Goal: Find contact information: Find contact information

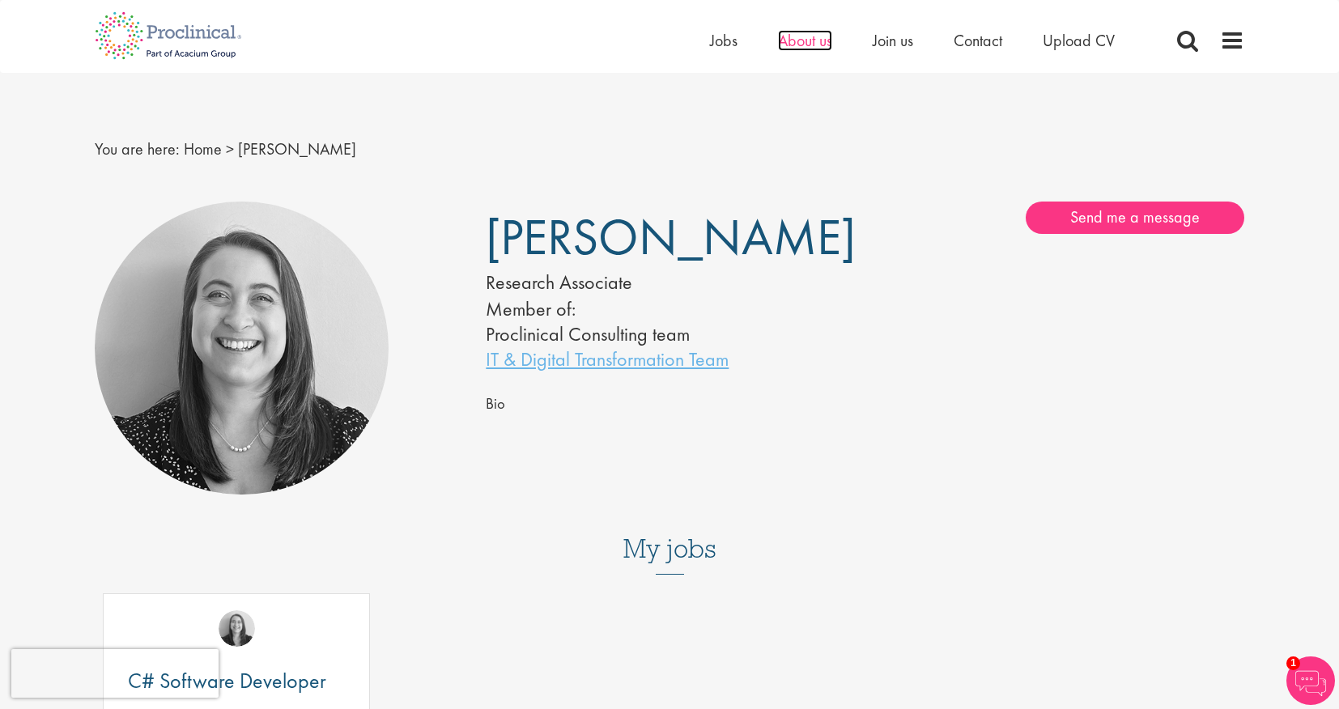
click at [803, 40] on span "About us" at bounding box center [805, 40] width 54 height 21
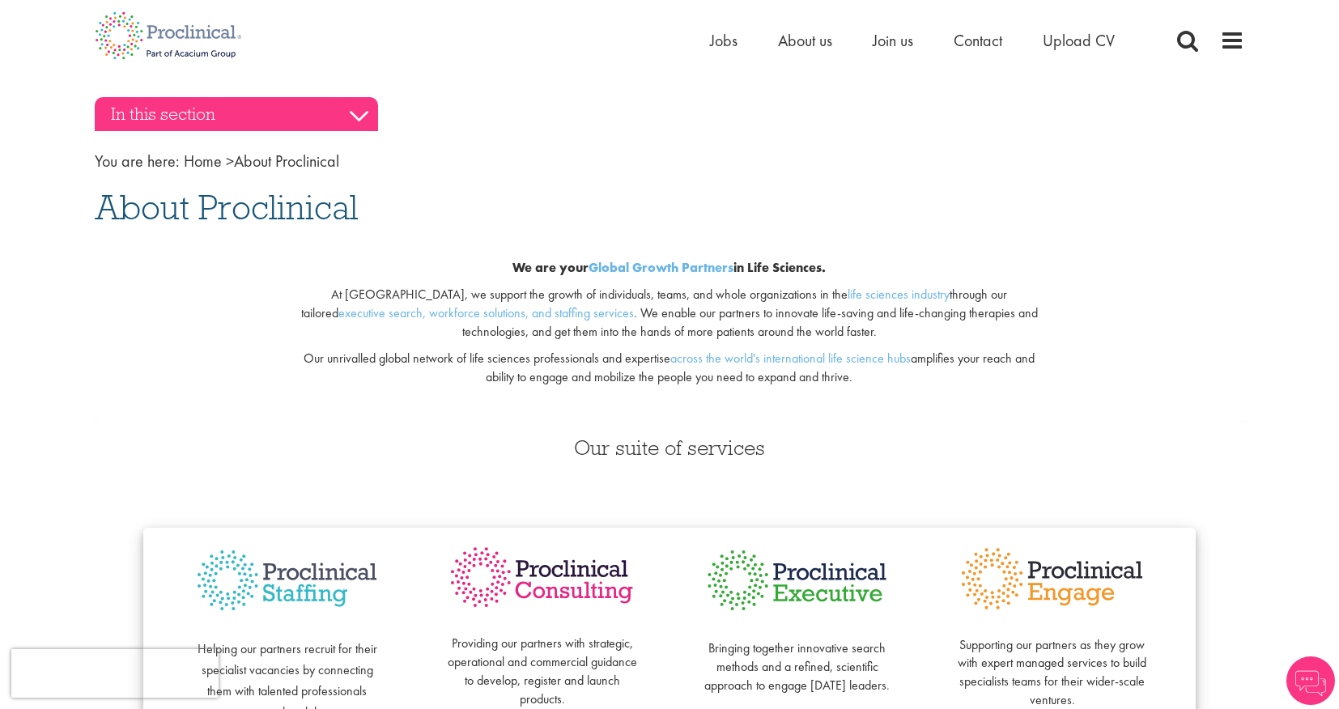
click at [366, 114] on h3 "In this section" at bounding box center [236, 114] width 283 height 34
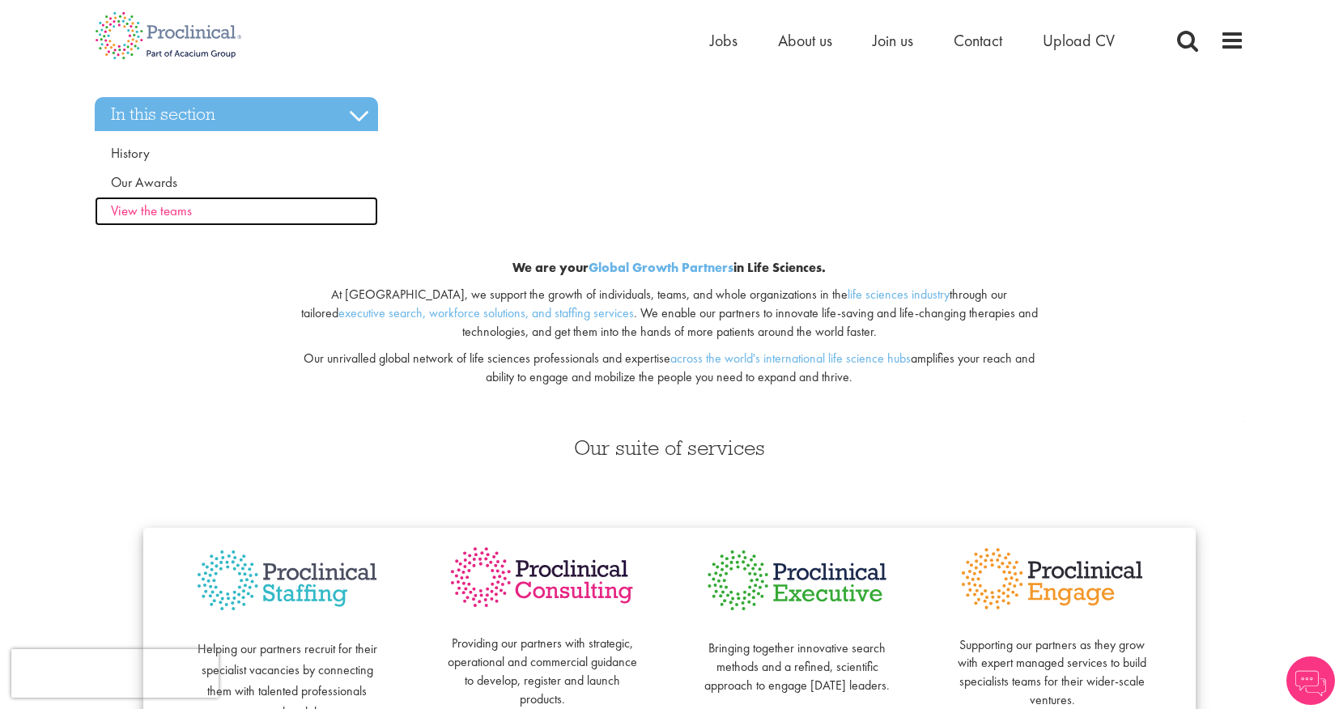
click at [158, 207] on span "View the teams" at bounding box center [151, 211] width 81 height 18
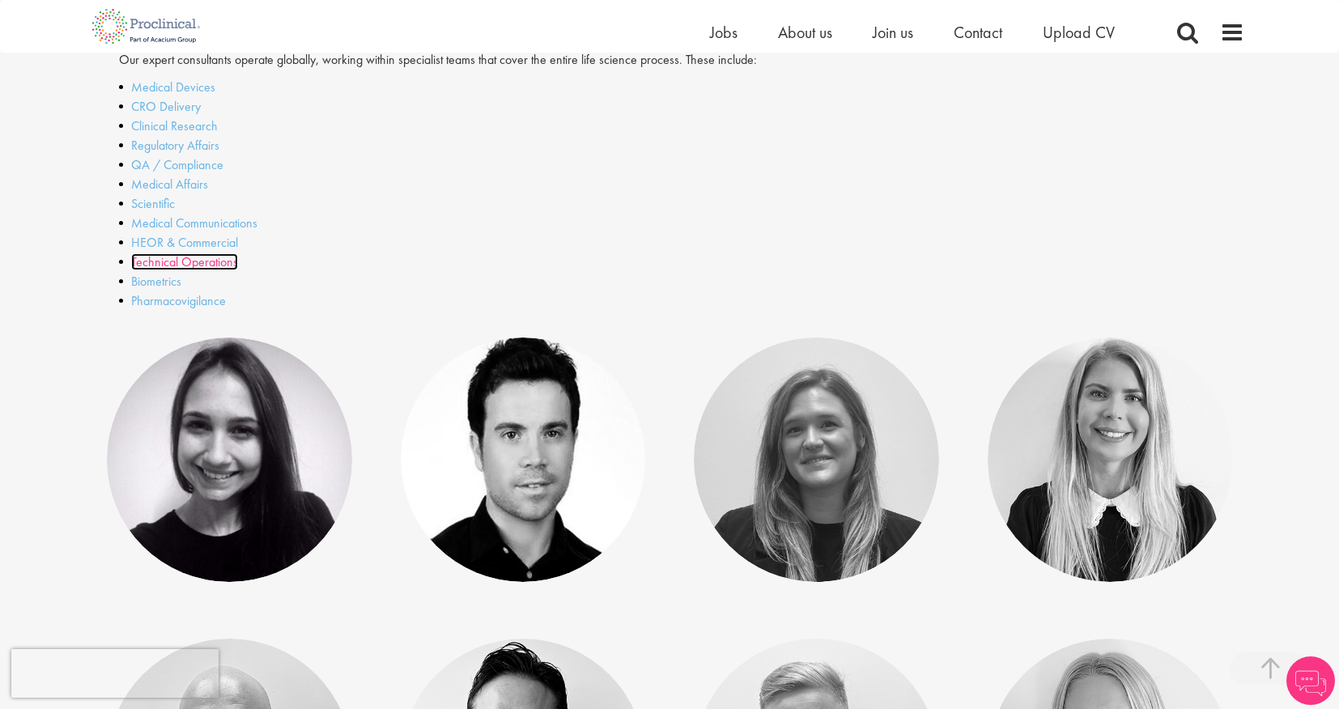
click at [205, 259] on link "Technical Operations" at bounding box center [184, 261] width 107 height 17
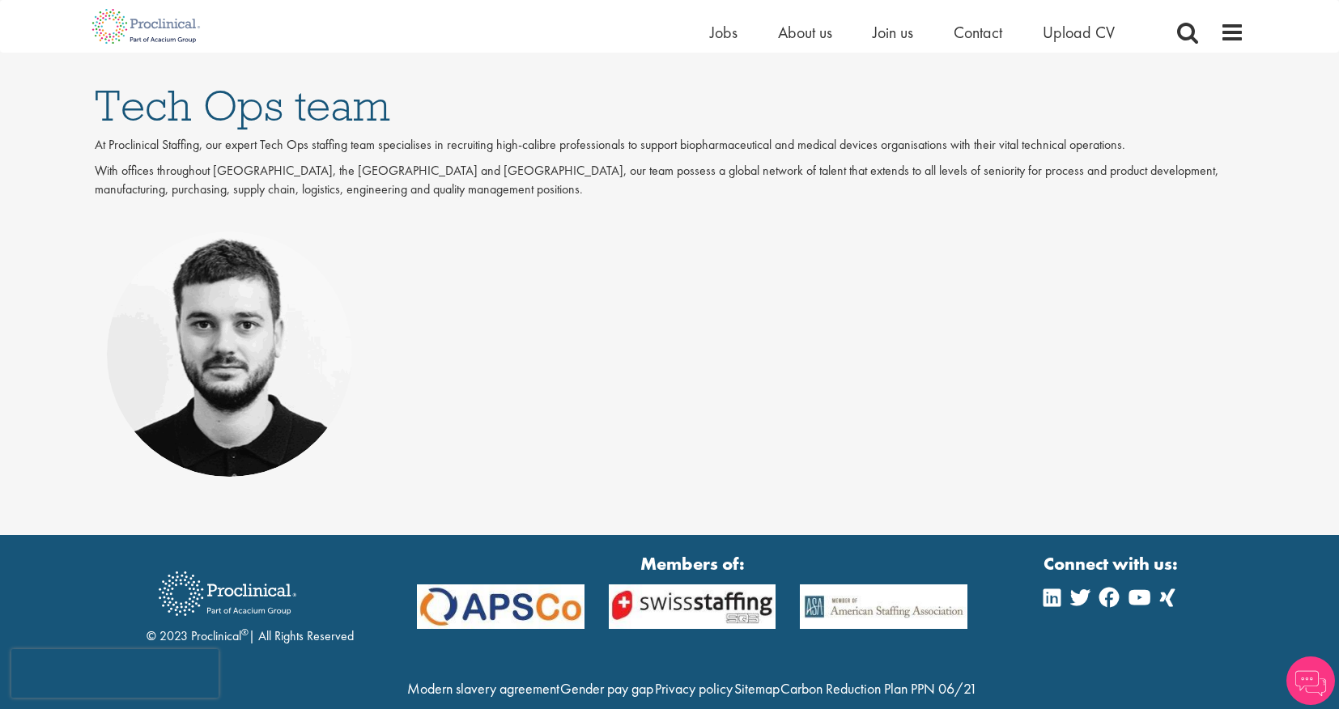
scroll to position [210, 0]
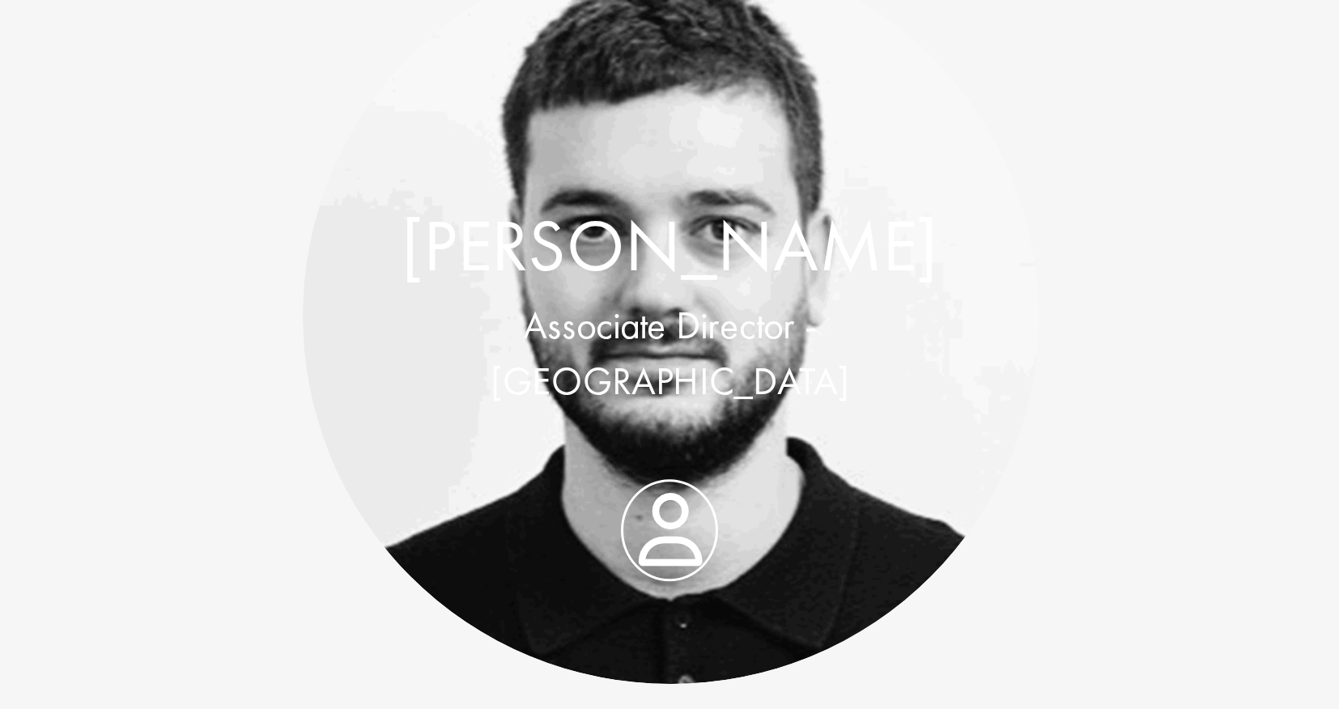
click at [238, 392] on div "Dominic Williams Associate Director - Europe" at bounding box center [229, 352] width 245 height 80
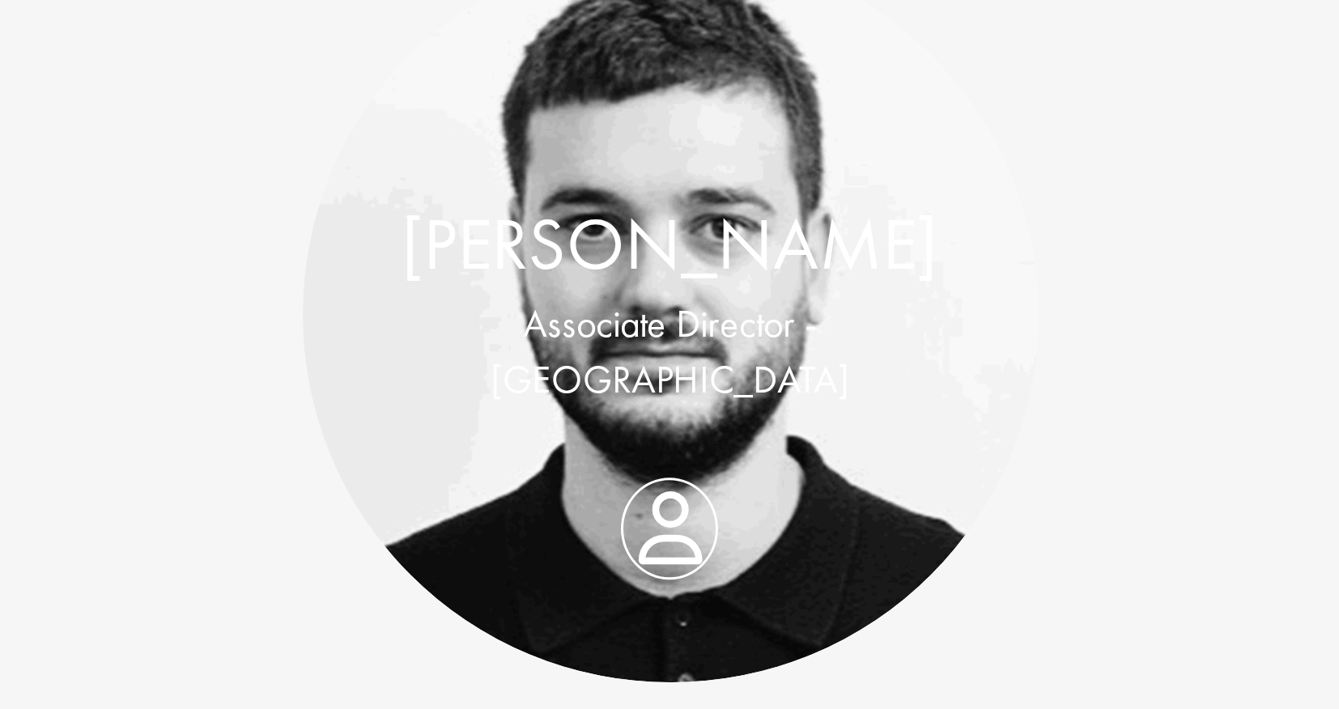
scroll to position [158, 0]
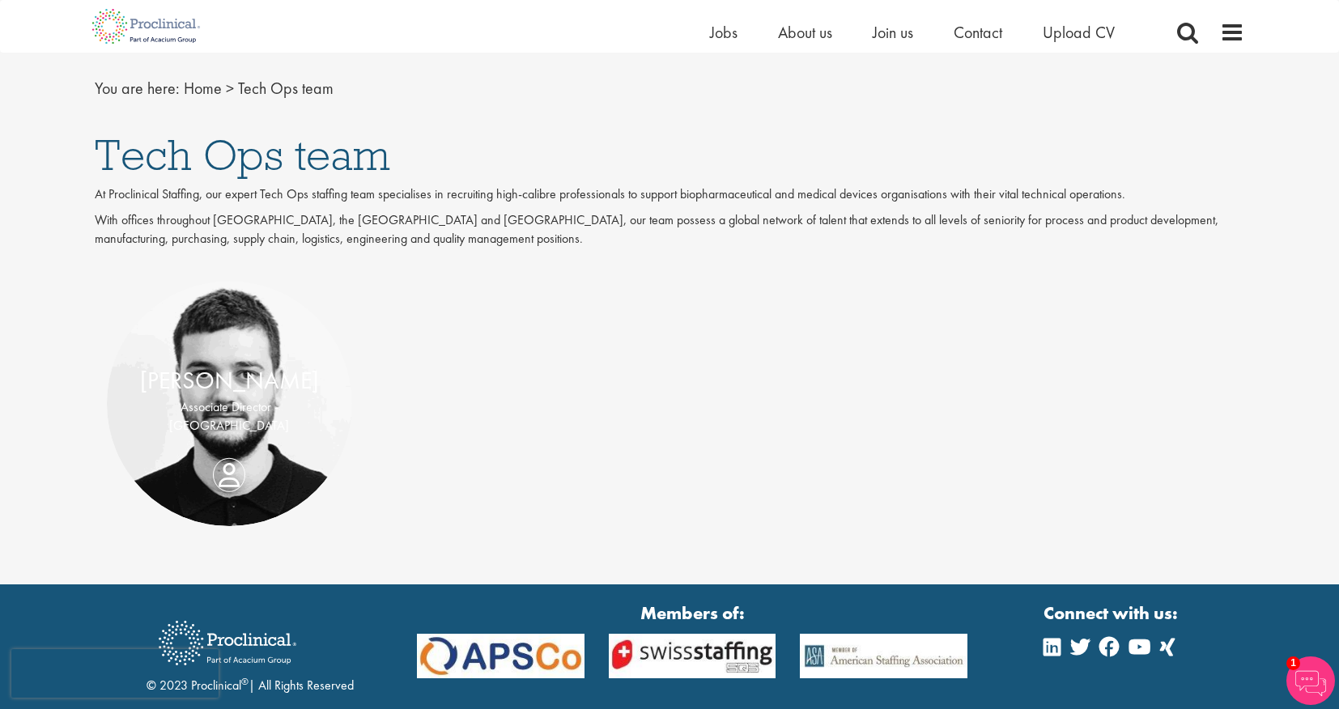
click at [223, 444] on div "Dominic Williams Associate Director - Europe" at bounding box center [229, 404] width 245 height 80
click at [279, 449] on link at bounding box center [229, 403] width 245 height 245
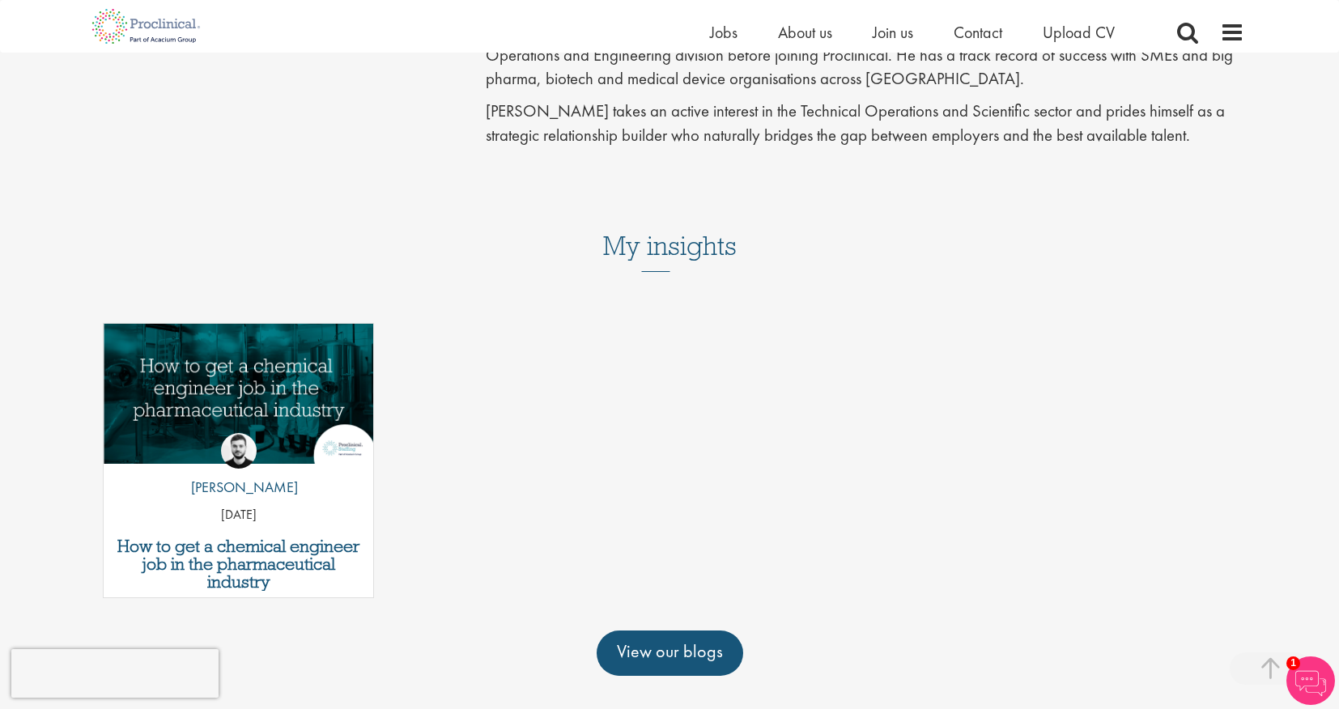
scroll to position [823, 0]
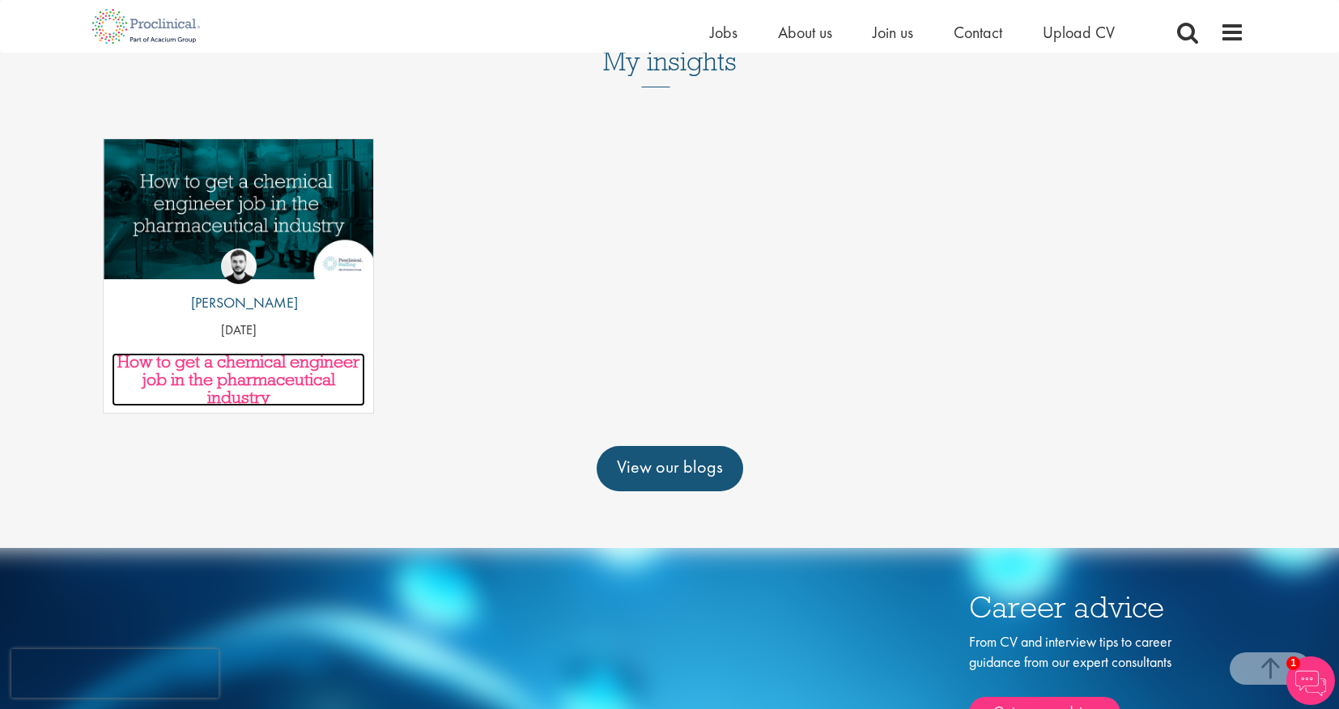
click at [294, 353] on h3 "How to get a chemical engineer job in the pharmaceutical industry" at bounding box center [238, 379] width 253 height 53
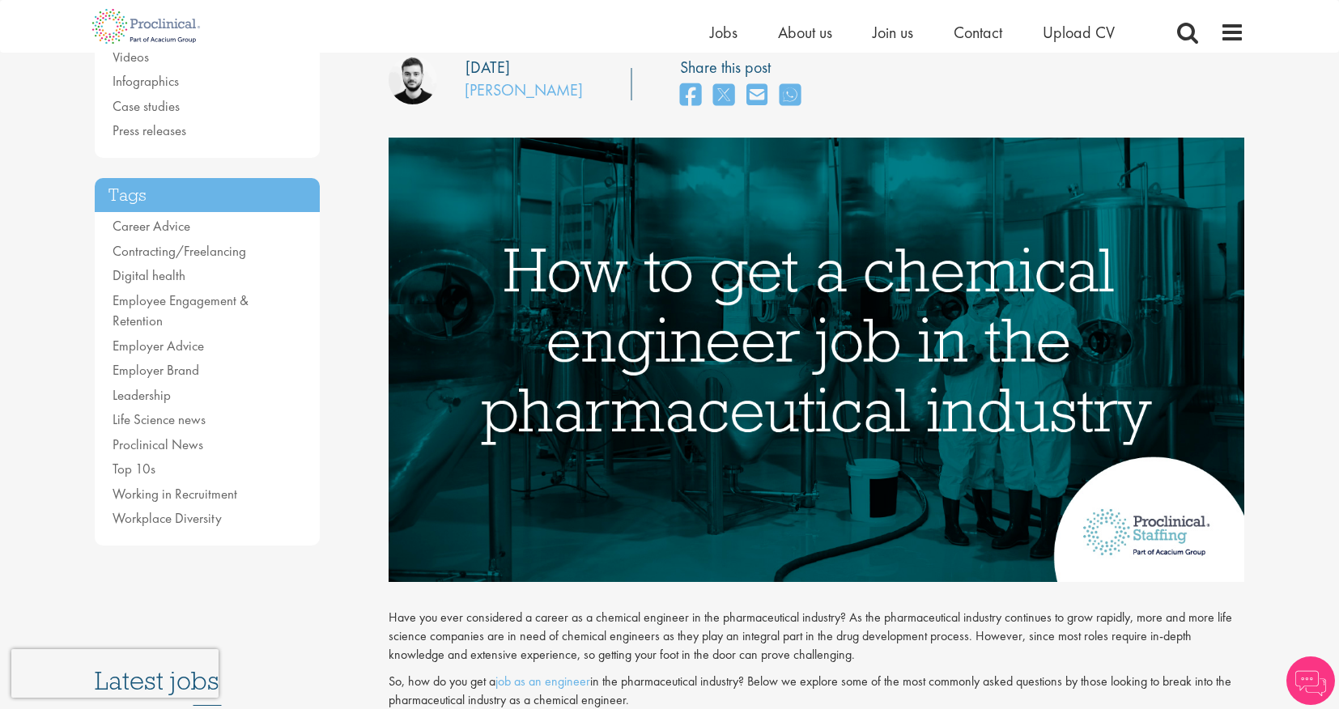
scroll to position [241, 0]
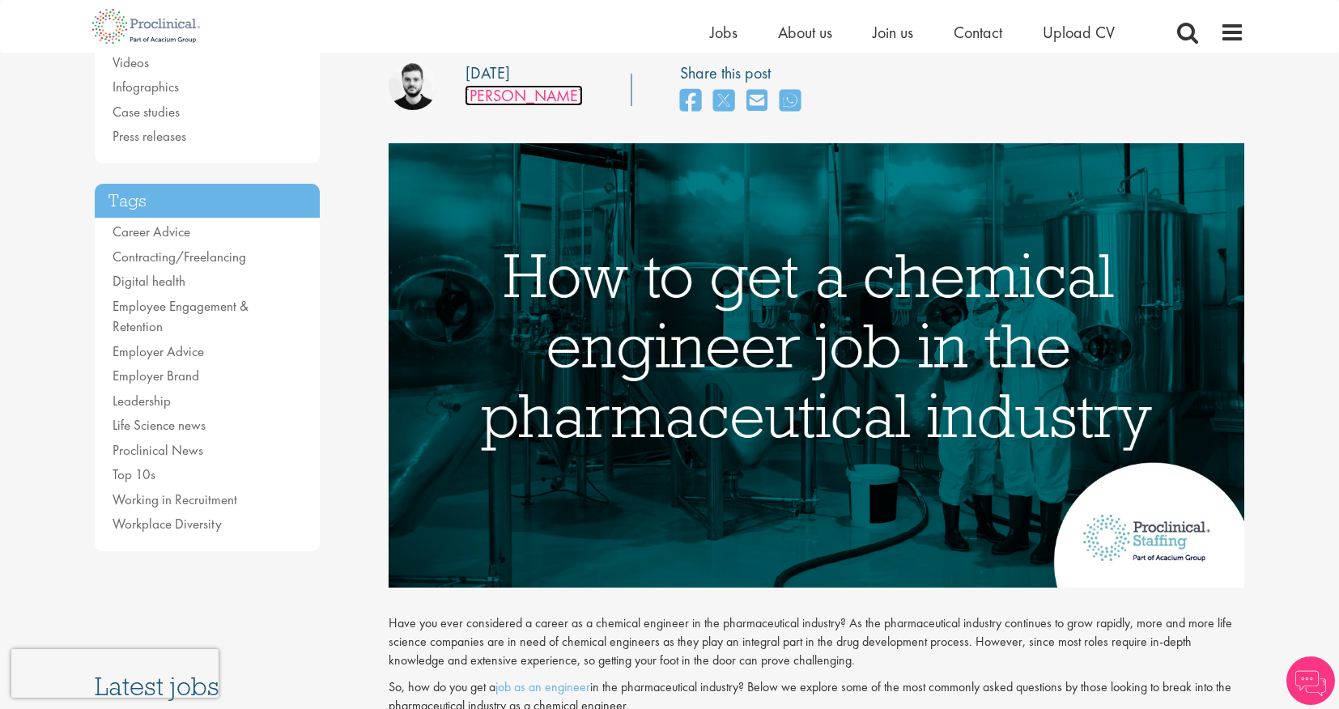
click at [522, 96] on link "[PERSON_NAME]" at bounding box center [524, 95] width 118 height 21
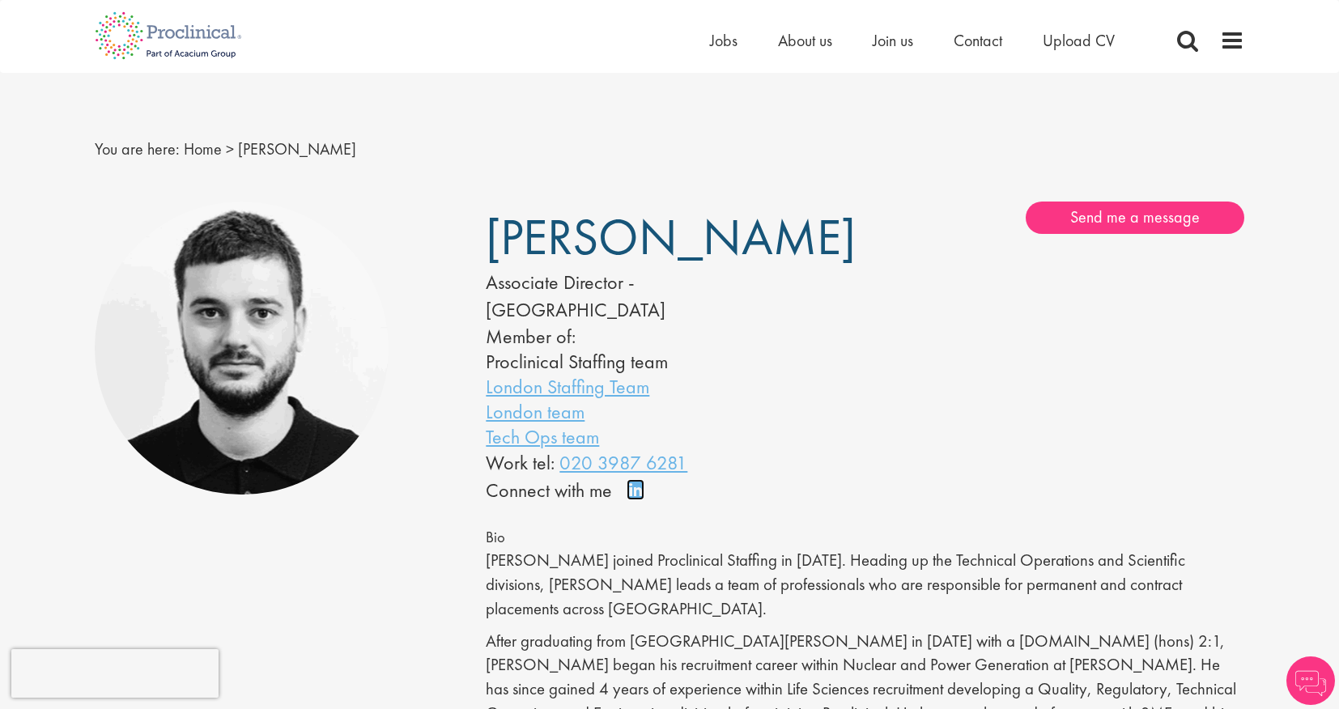
click at [631, 497] on link "Connect on LinkedIn" at bounding box center [641, 497] width 28 height 0
drag, startPoint x: 710, startPoint y: 322, endPoint x: 480, endPoint y: 262, distance: 237.8
click at [0, 0] on div "Dominic Williams Associate Director - Europe Member of: Proclinical Staffing te…" at bounding box center [0, 0] width 0 height 0
drag, startPoint x: 702, startPoint y: 325, endPoint x: 499, endPoint y: 234, distance: 222.5
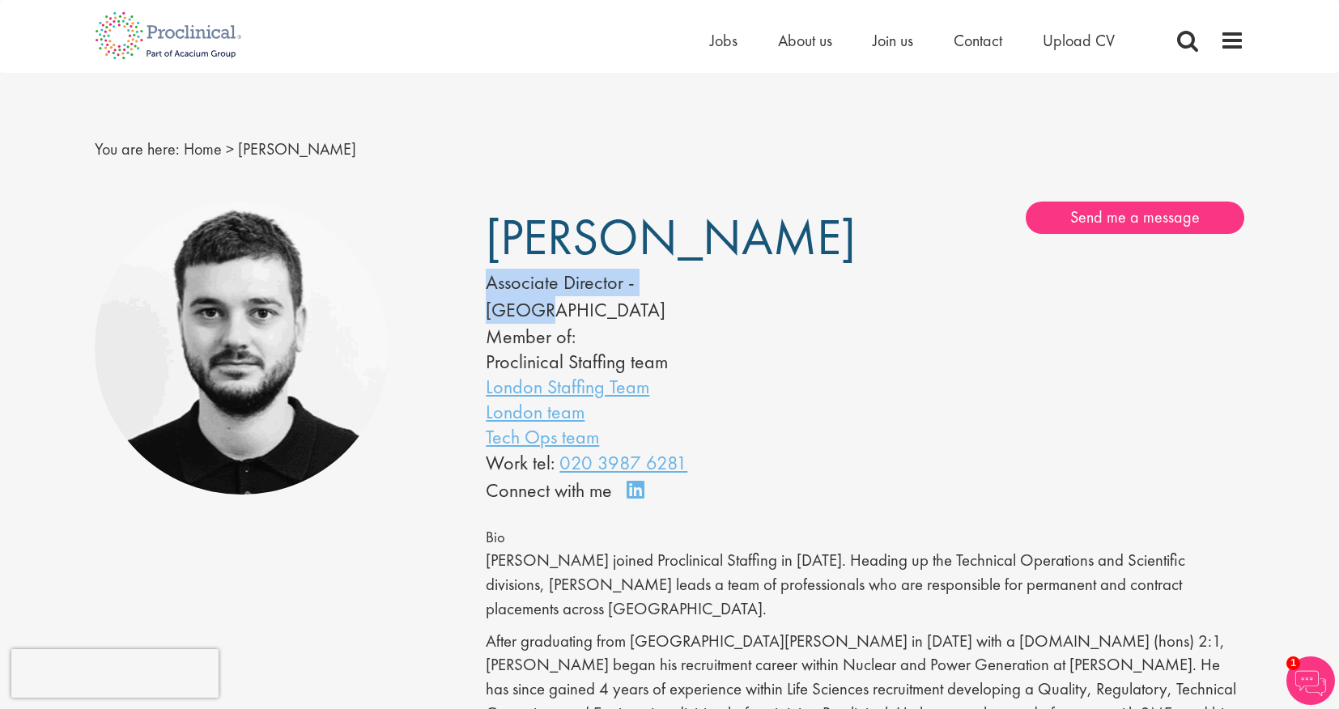
click at [0, 0] on div "Dominic Williams Associate Director - Europe Member of: Proclinical Staffing te…" at bounding box center [0, 0] width 0 height 0
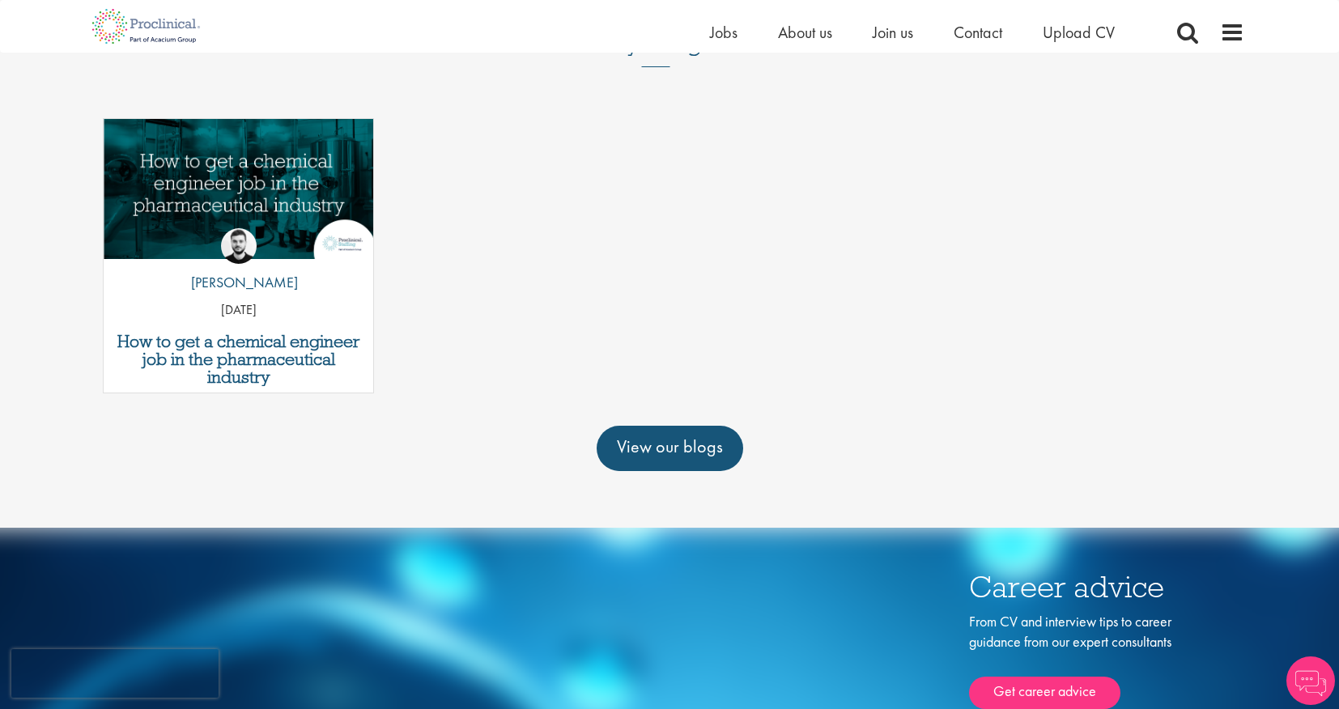
scroll to position [823, 0]
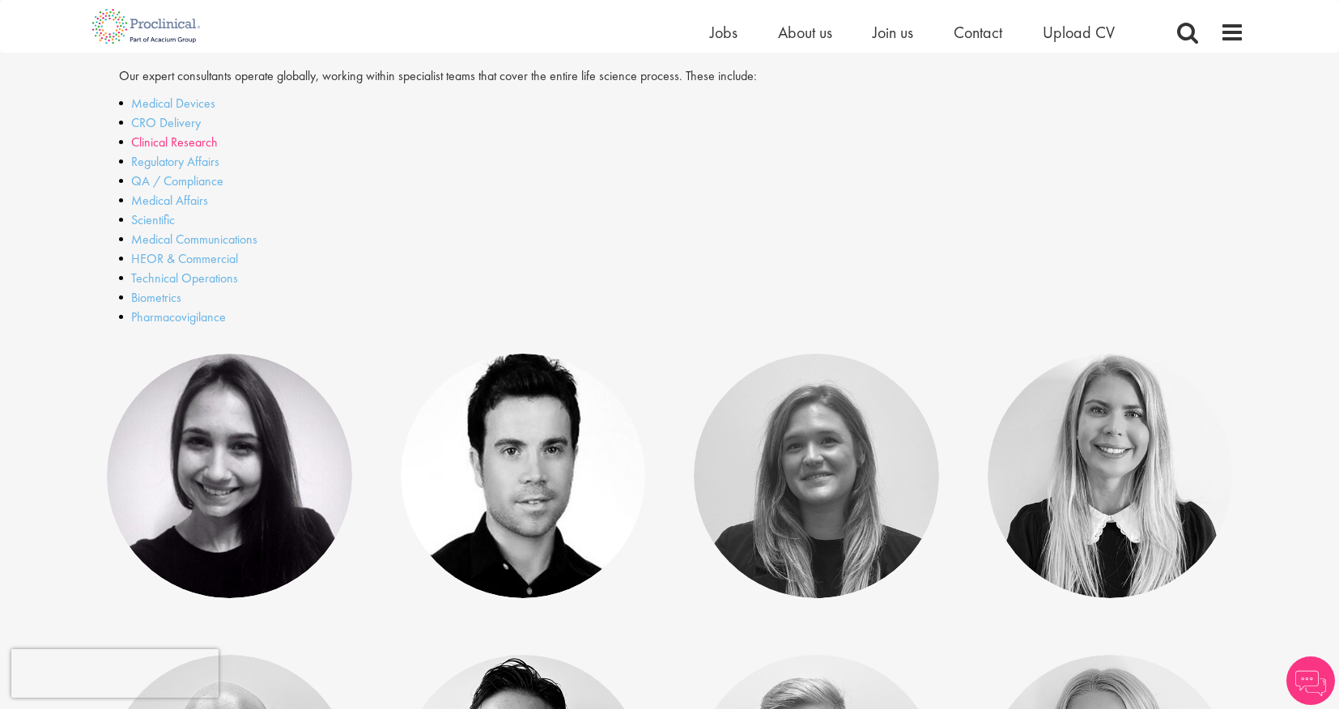
scroll to position [512, 0]
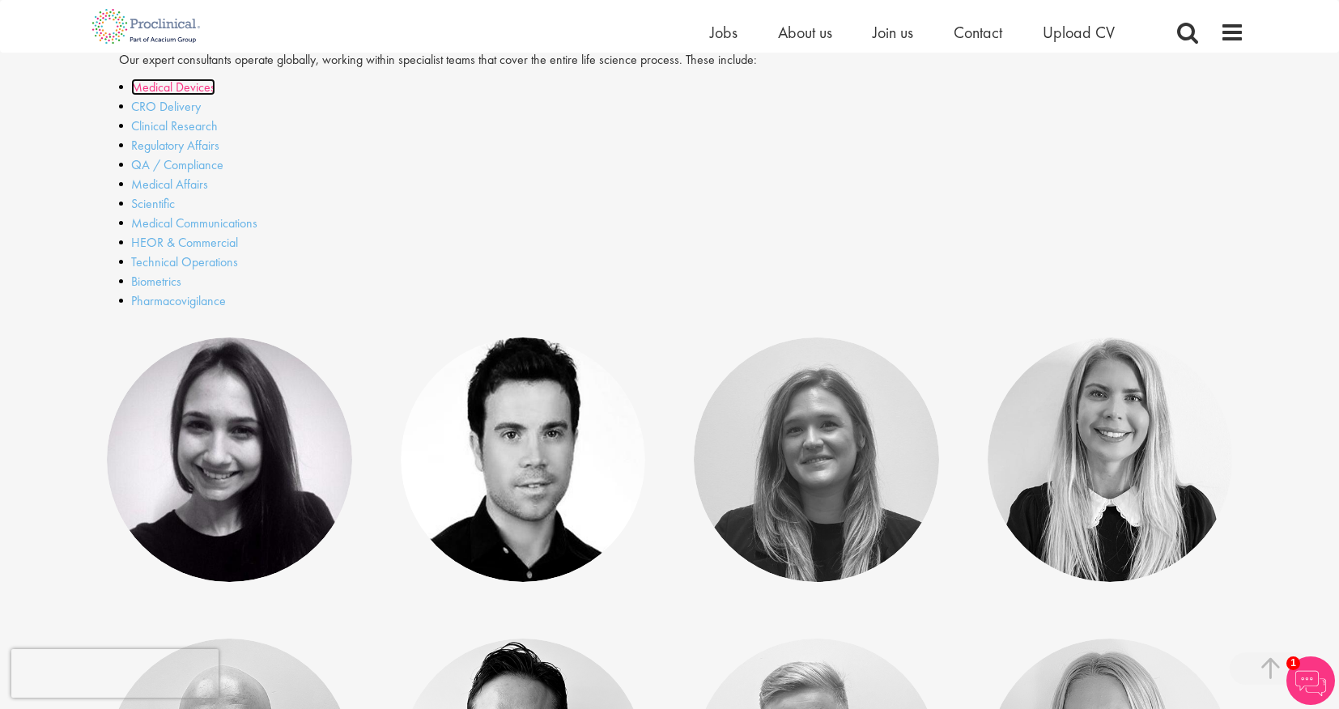
click at [172, 87] on link "Medical Devices" at bounding box center [173, 87] width 84 height 17
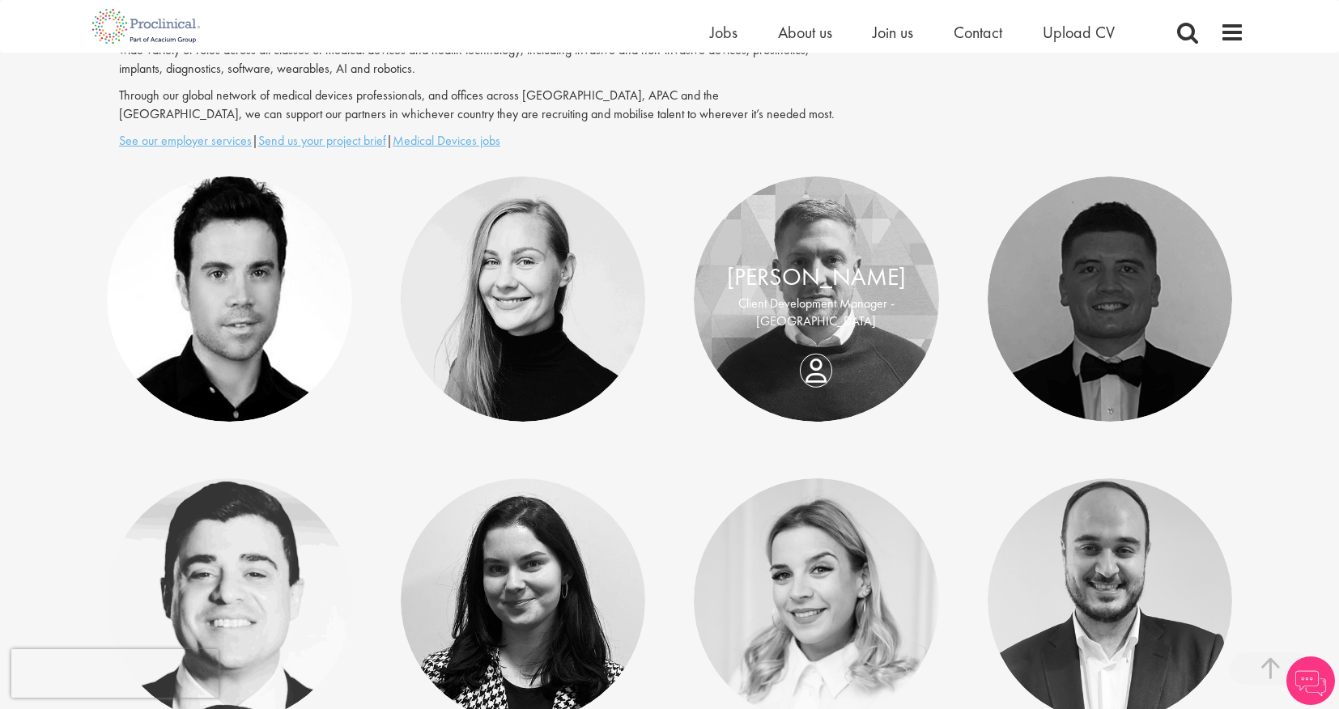
scroll to position [423, 0]
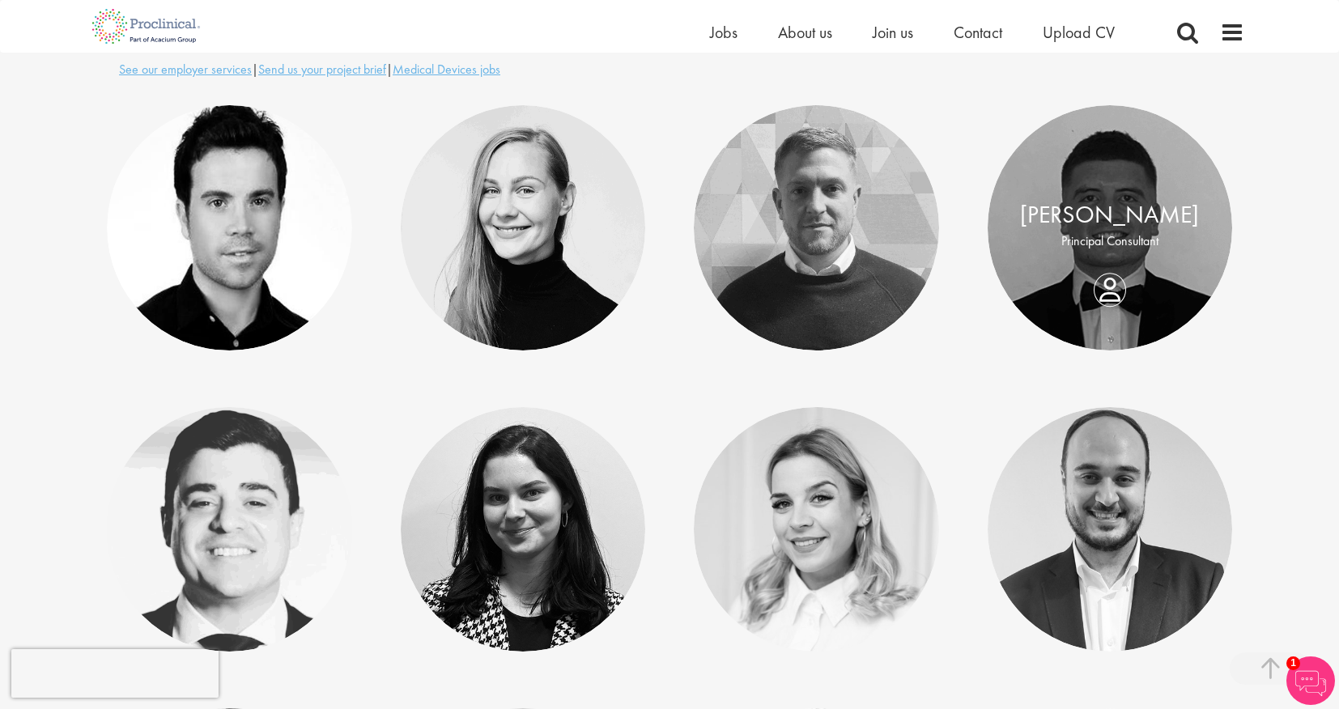
drag, startPoint x: 1108, startPoint y: 274, endPoint x: 1112, endPoint y: 266, distance: 8.7
click at [1108, 259] on div "Tom Stables Principal Consultant" at bounding box center [1110, 229] width 245 height 62
click at [1116, 232] on p "Principal Consultant" at bounding box center [1110, 241] width 213 height 19
click at [1154, 258] on div "Tom Stables Principal Consultant" at bounding box center [1110, 229] width 245 height 62
click at [1155, 264] on link at bounding box center [1110, 227] width 245 height 245
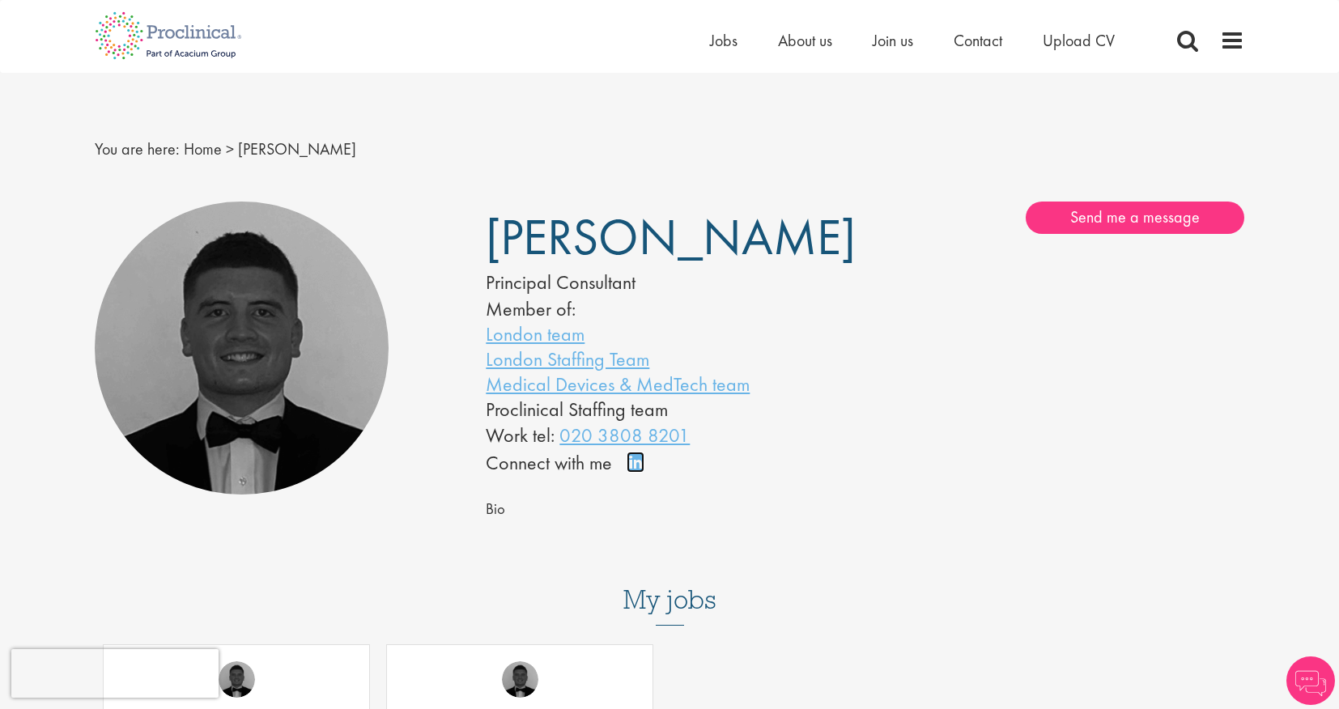
click at [640, 470] on link "Connect on LinkedIn" at bounding box center [641, 470] width 28 height 0
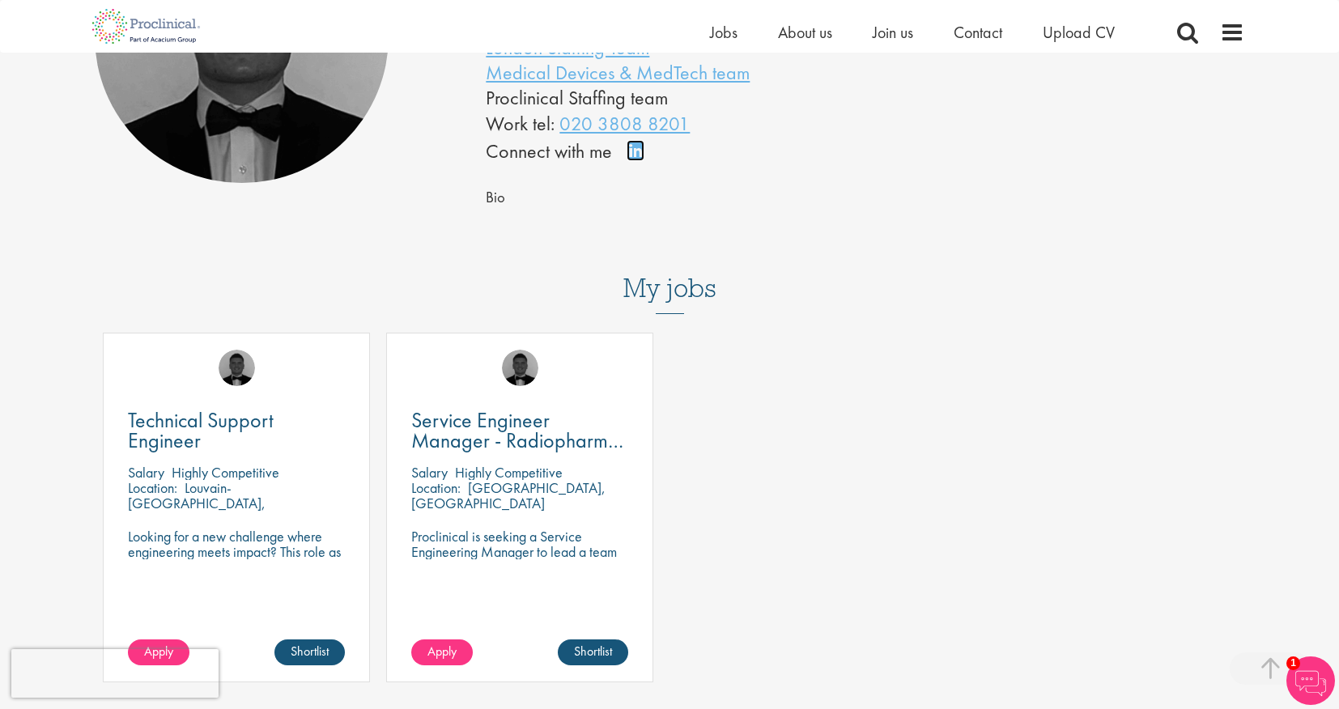
scroll to position [309, 0]
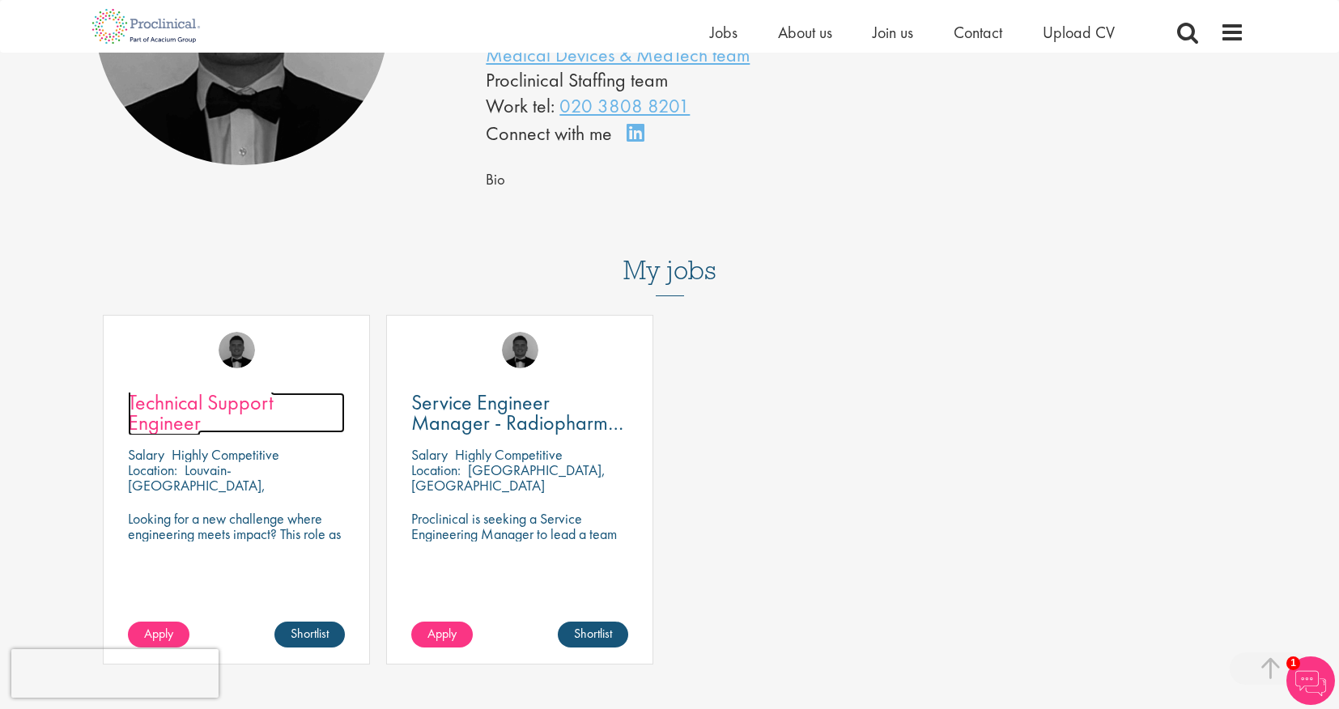
click at [227, 405] on span "Technical Support Engineer" at bounding box center [201, 413] width 146 height 48
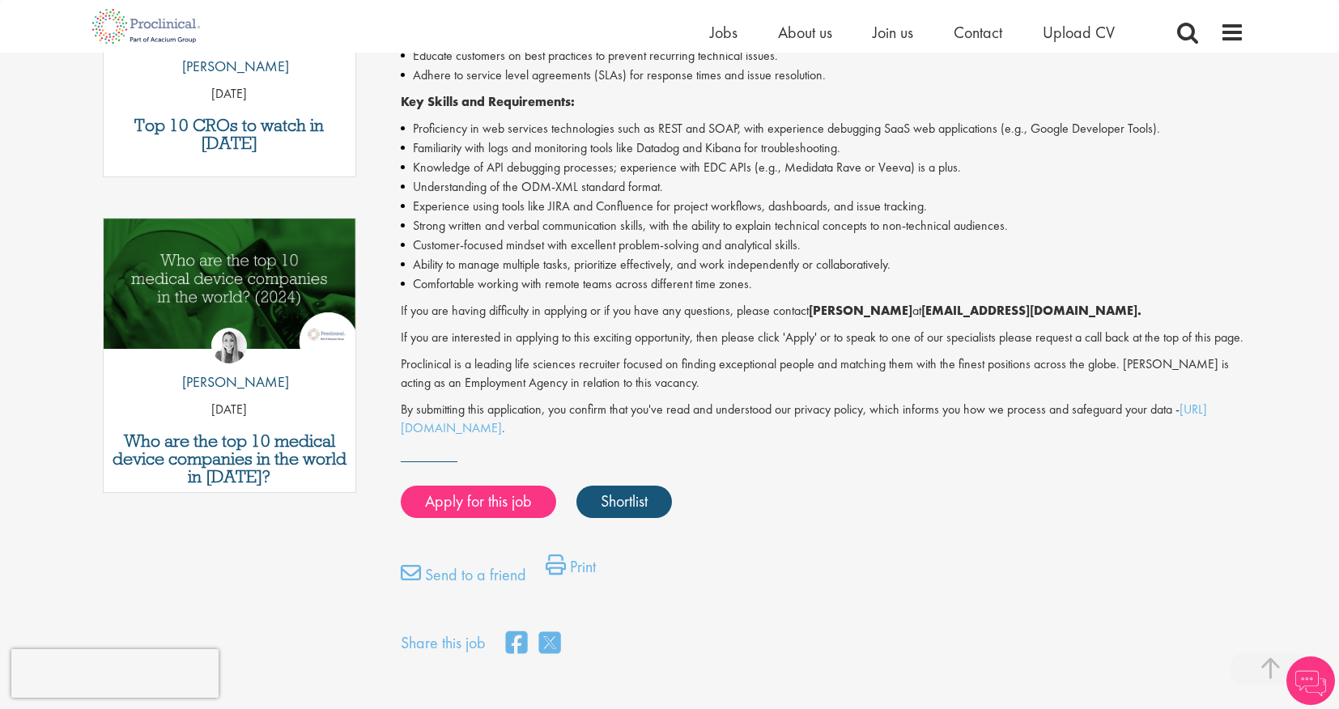
scroll to position [722, 0]
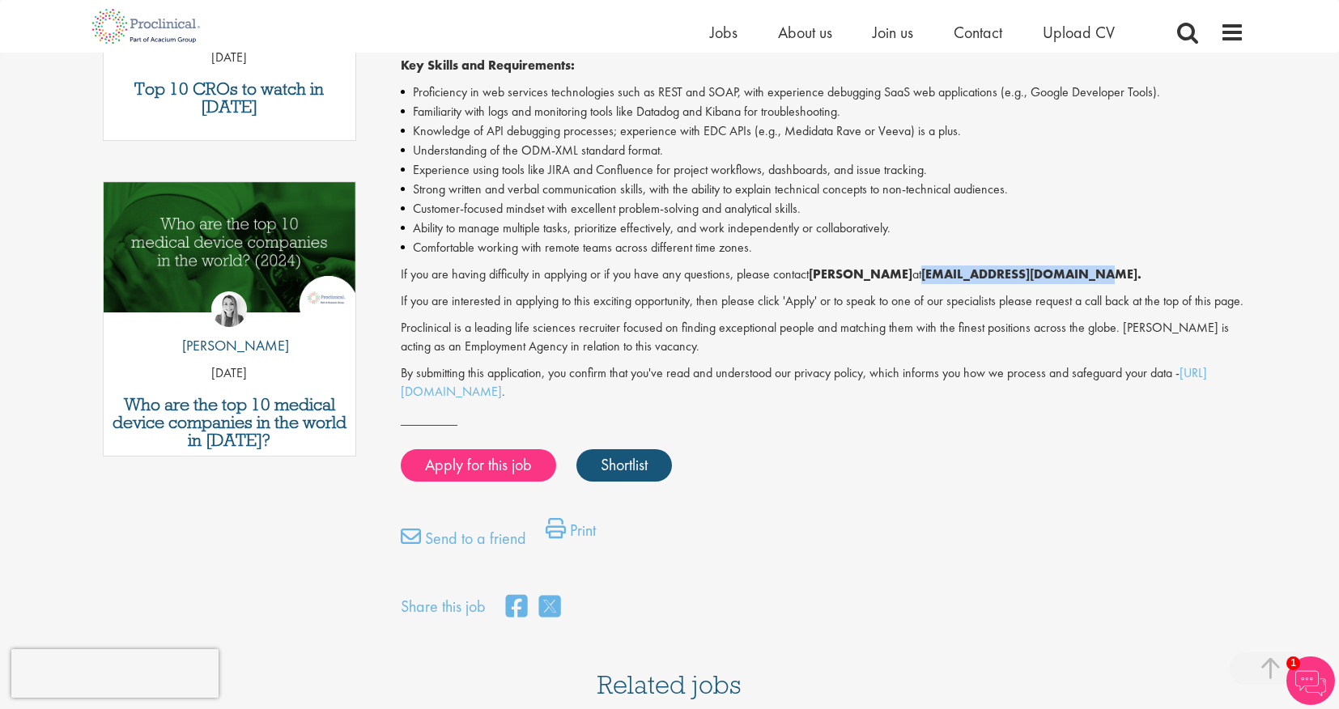
drag, startPoint x: 1049, startPoint y: 277, endPoint x: 911, endPoint y: 275, distance: 138.5
click at [900, 275] on p "If you are having difficulty in applying or if you have any questions, please c…" at bounding box center [823, 275] width 844 height 19
copy p "[EMAIL_ADDRESS][DOMAIN_NAME]"
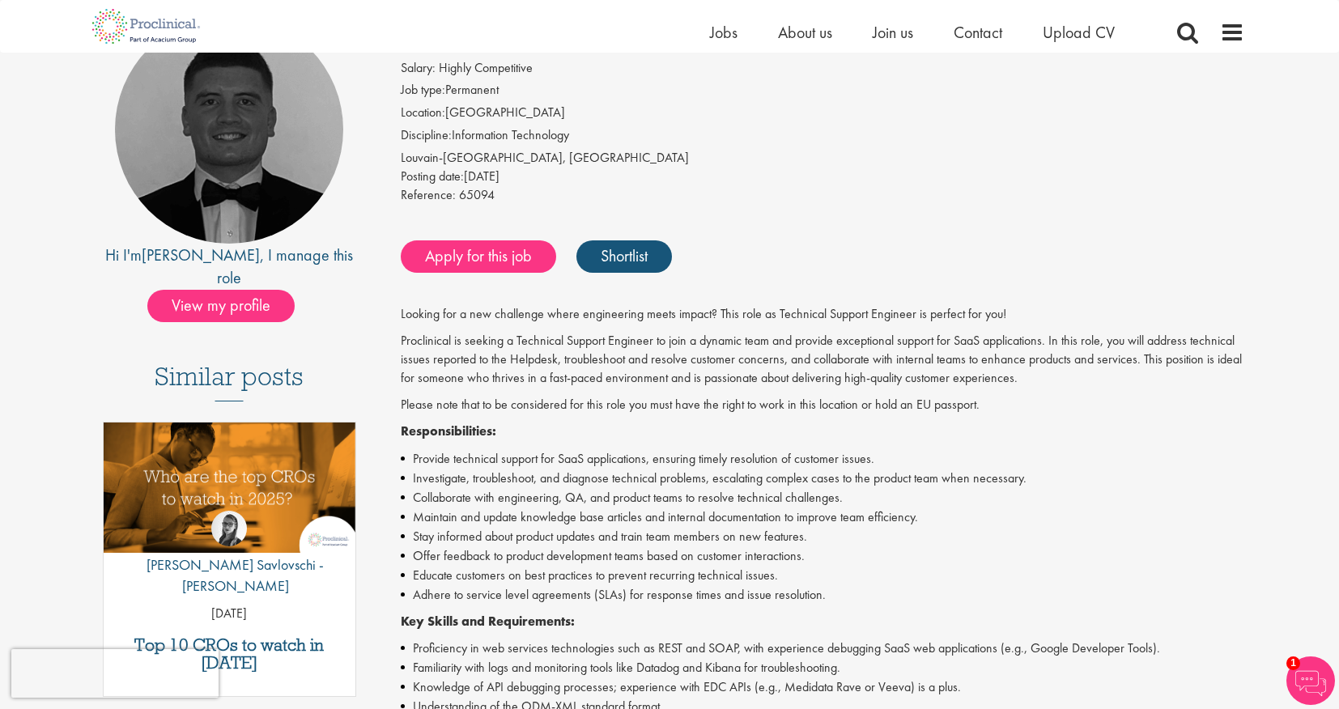
scroll to position [0, 0]
